Goal: Information Seeking & Learning: Learn about a topic

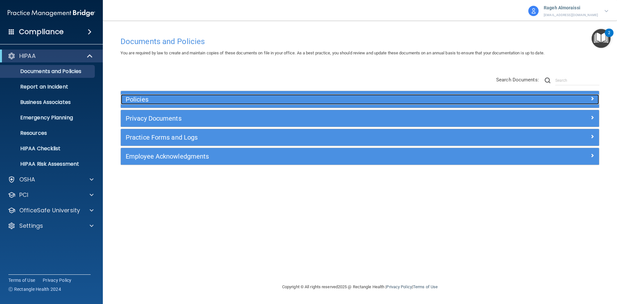
click at [181, 100] on h5 "Policies" at bounding box center [300, 99] width 349 height 7
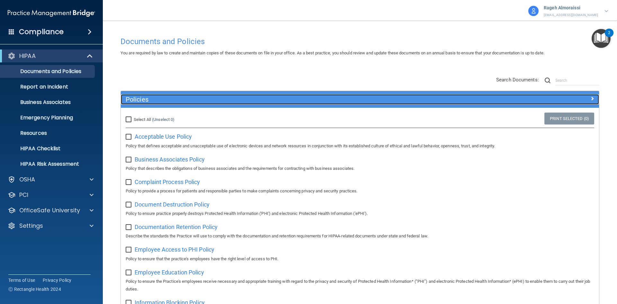
click at [590, 98] on span at bounding box center [592, 98] width 4 height 8
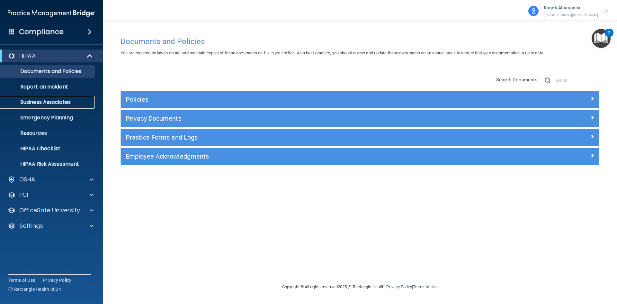
click at [43, 101] on p "Business Associates" at bounding box center [48, 102] width 88 height 6
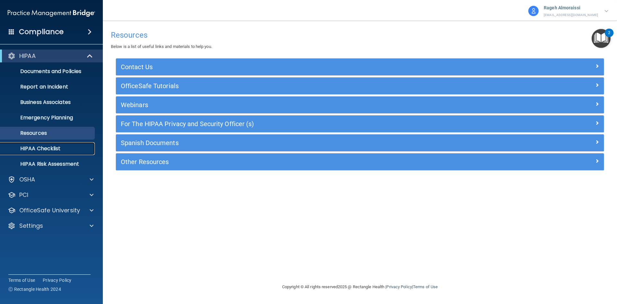
click at [43, 148] on p "HIPAA Checklist" at bounding box center [48, 148] width 88 height 6
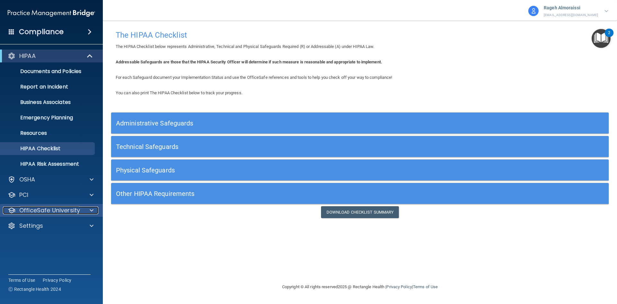
click at [71, 207] on p "OfficeSafe University" at bounding box center [49, 210] width 61 height 8
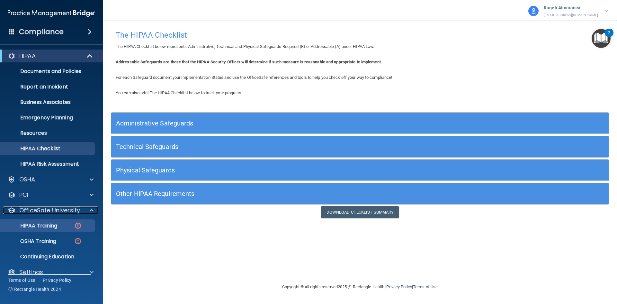
scroll to position [9, 0]
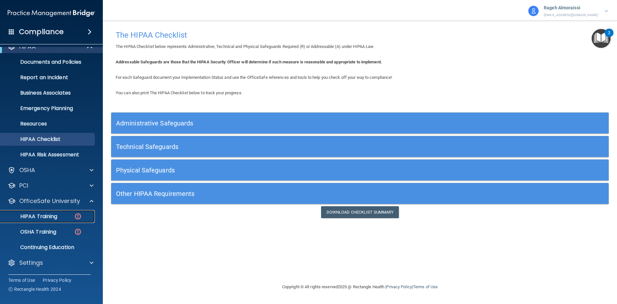
click at [62, 215] on div "HIPAA Training" at bounding box center [48, 216] width 88 height 6
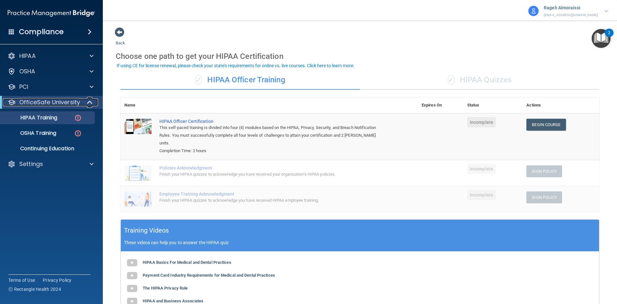
click at [91, 103] on span at bounding box center [90, 102] width 5 height 8
